Goal: Navigation & Orientation: Understand site structure

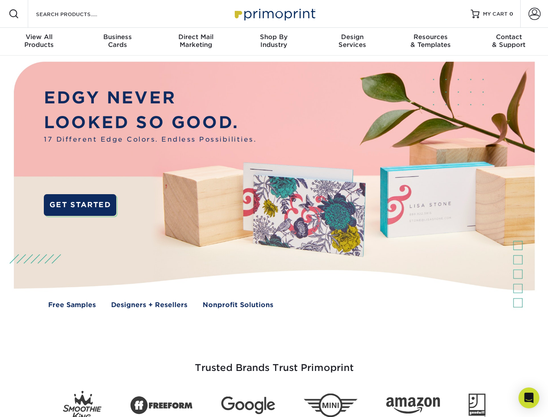
click at [274, 208] on img at bounding box center [274, 191] width 542 height 271
click at [14, 14] on span at bounding box center [14, 14] width 10 height 10
click at [534, 14] on span at bounding box center [535, 14] width 12 height 12
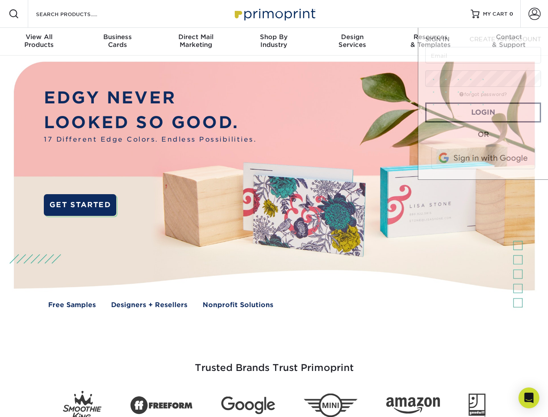
click at [39, 42] on div "View All Products" at bounding box center [39, 41] width 78 height 16
click at [117, 42] on div "Business Cards" at bounding box center [117, 41] width 78 height 16
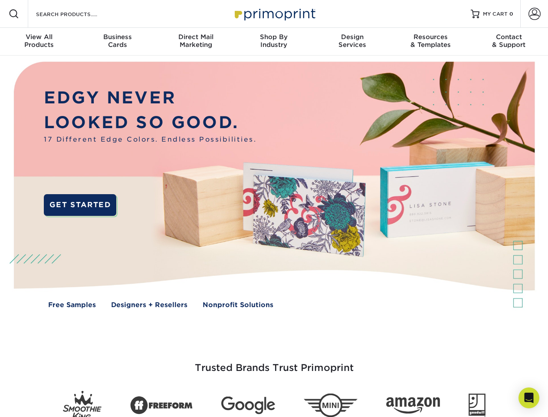
click at [196, 42] on div "Direct Mail Marketing" at bounding box center [196, 41] width 78 height 16
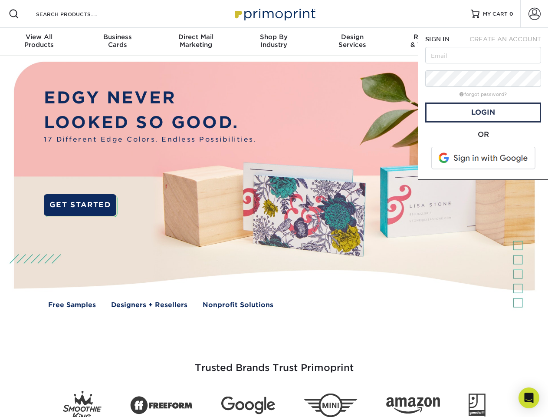
click at [274, 42] on div "Shop By Industry" at bounding box center [274, 41] width 78 height 16
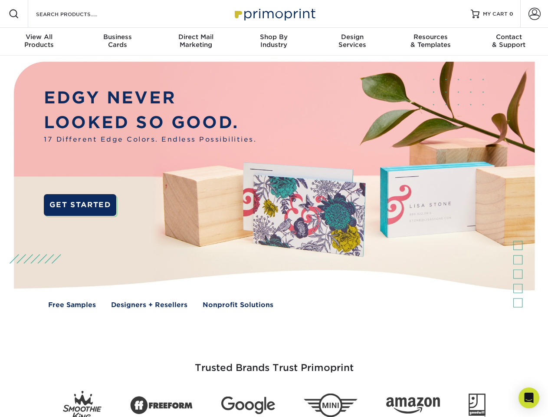
click at [352, 42] on div "Design Services" at bounding box center [352, 41] width 78 height 16
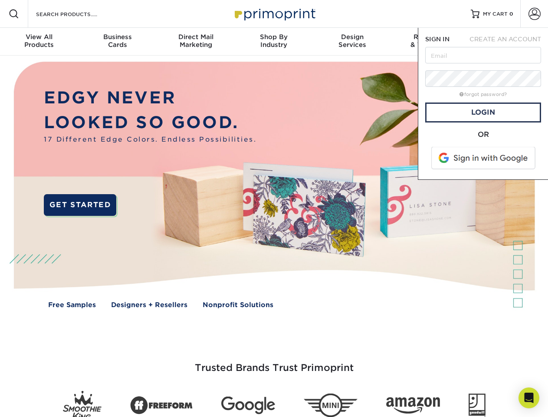
click at [430, 42] on span "SIGN IN" at bounding box center [437, 39] width 24 height 7
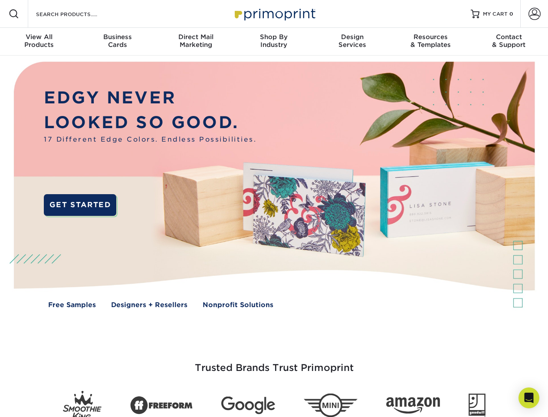
click at [509, 42] on div "Contact & Support" at bounding box center [509, 41] width 78 height 16
